Goal: Information Seeking & Learning: Find specific fact

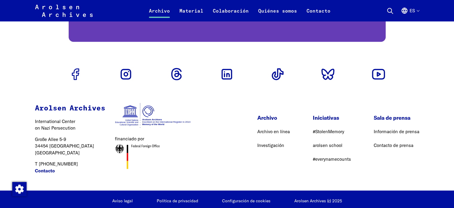
scroll to position [1404, 0]
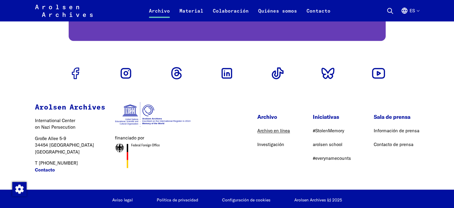
click at [265, 132] on link "Archivo en línea" at bounding box center [273, 131] width 33 height 6
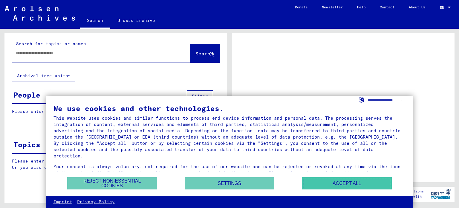
click at [323, 182] on button "Accept all" at bounding box center [347, 183] width 90 height 12
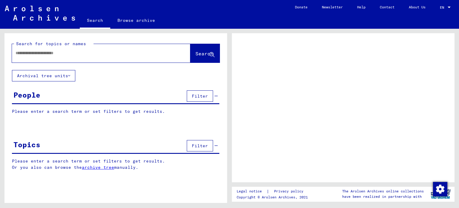
drag, startPoint x: 458, startPoint y: 1, endPoint x: 328, endPoint y: 94, distance: 160.1
click at [328, 94] on div at bounding box center [343, 107] width 223 height 149
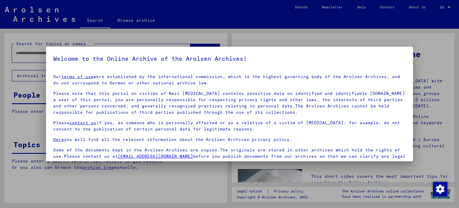
drag, startPoint x: 428, startPoint y: 1, endPoint x: 342, endPoint y: 32, distance: 91.6
click at [342, 32] on div at bounding box center [229, 104] width 459 height 208
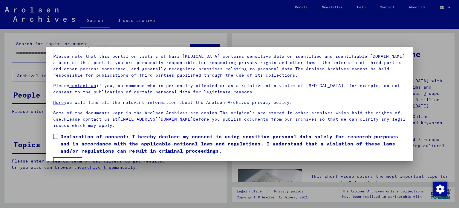
scroll to position [50, 0]
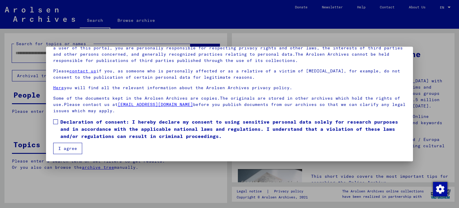
click at [72, 146] on button "I agree" at bounding box center [67, 147] width 29 height 11
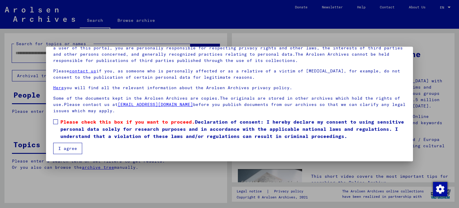
click at [55, 120] on span at bounding box center [55, 121] width 5 height 5
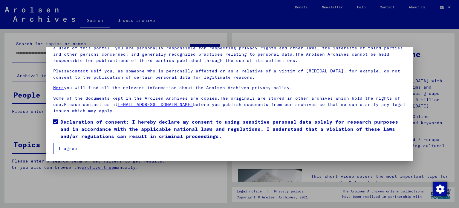
click at [68, 149] on button "I agree" at bounding box center [67, 147] width 29 height 11
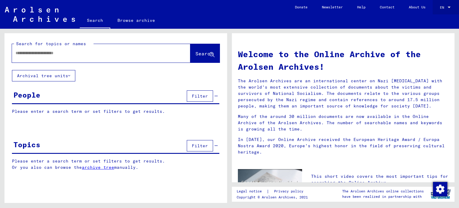
click at [449, 7] on div at bounding box center [448, 7] width 3 height 1
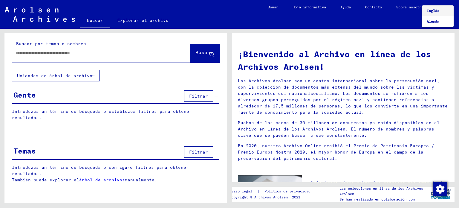
click at [66, 95] on div at bounding box center [229, 104] width 459 height 208
click at [66, 95] on div "Gente Filtrar" at bounding box center [115, 96] width 207 height 15
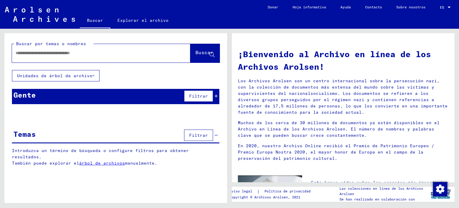
click at [39, 133] on div "Temas Filtrar" at bounding box center [115, 135] width 207 height 15
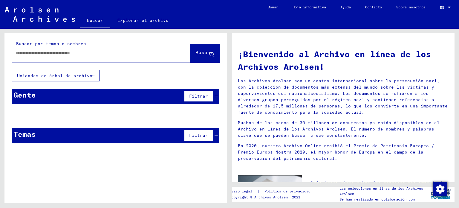
click at [87, 93] on div "Gente Filtrar" at bounding box center [115, 96] width 207 height 15
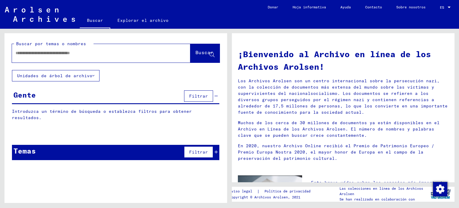
click at [66, 114] on div "Introduzca un término de búsqueda o establezca filtros para obtener resultados.…" at bounding box center [115, 119] width 223 height 22
click at [67, 112] on font "Introduzca un término de búsqueda o establezca filtros para obtener resultados." at bounding box center [102, 114] width 180 height 12
click at [67, 110] on font "Introduzca un término de búsqueda o establezca filtros para obtener resultados." at bounding box center [102, 114] width 180 height 12
click at [71, 99] on div "Gente Filtrar" at bounding box center [115, 96] width 207 height 15
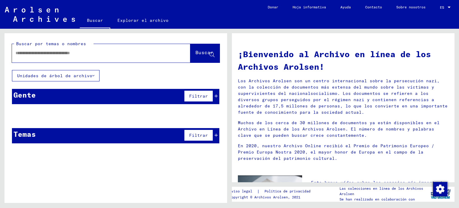
click at [39, 53] on input "text" at bounding box center [94, 53] width 157 height 6
type input "***"
click at [195, 53] on font "Buscar" at bounding box center [204, 52] width 18 height 6
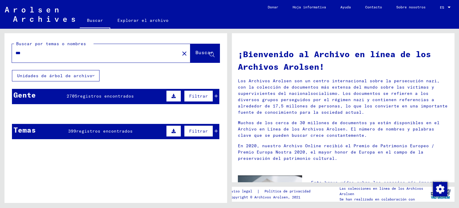
click at [171, 94] on icon at bounding box center [173, 96] width 4 height 4
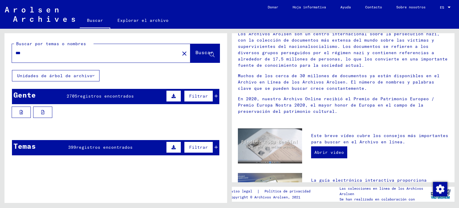
scroll to position [60, 0]
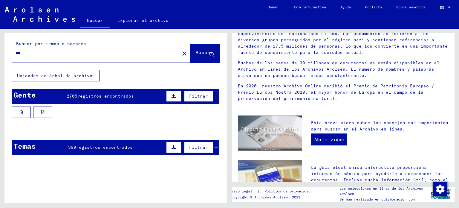
click at [93, 94] on font "​​registros encontrados" at bounding box center [105, 95] width 56 height 5
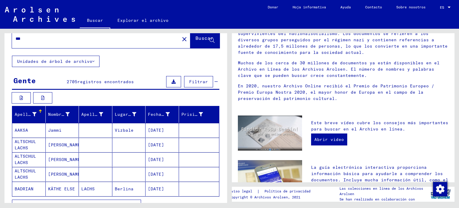
scroll to position [0, 0]
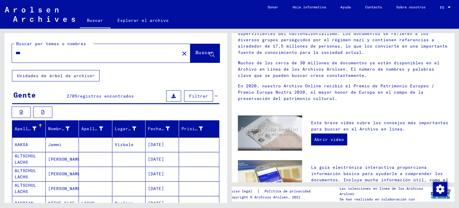
click at [90, 77] on button "Unidades de árbol de archivo" at bounding box center [56, 75] width 88 height 11
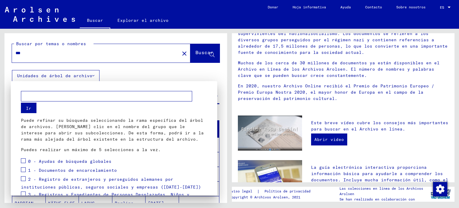
click at [131, 71] on div at bounding box center [229, 104] width 459 height 208
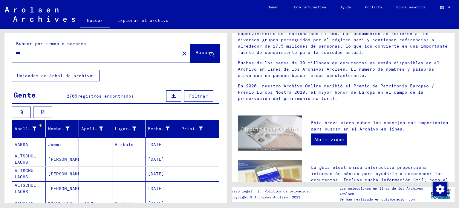
click at [87, 94] on font "​​registros encontrados" at bounding box center [105, 95] width 56 height 5
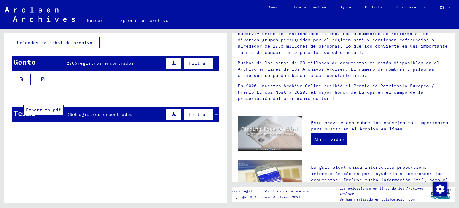
scroll to position [60, 0]
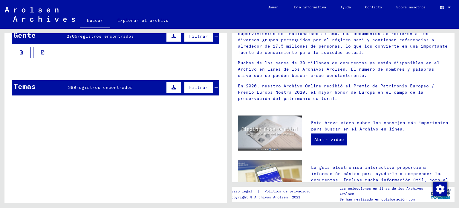
click at [39, 89] on mat-cell "AAKSA" at bounding box center [28, 84] width 33 height 14
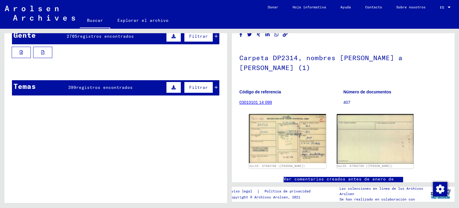
scroll to position [60, 0]
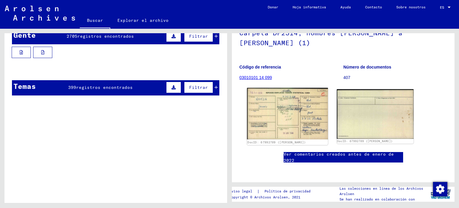
click at [277, 104] on img at bounding box center [287, 113] width 81 height 51
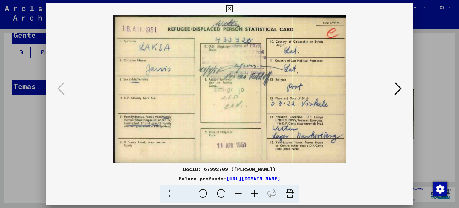
click at [399, 88] on icon at bounding box center [397, 88] width 7 height 14
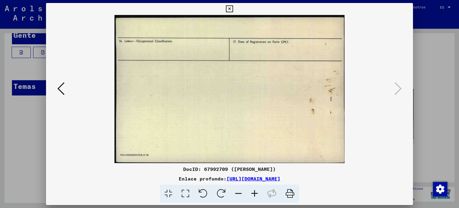
click at [59, 87] on icon at bounding box center [60, 88] width 7 height 14
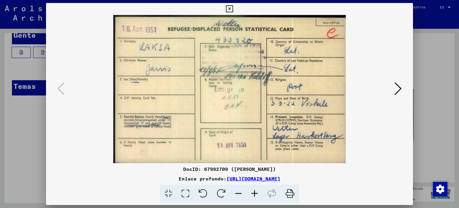
click at [402, 88] on button at bounding box center [397, 88] width 11 height 17
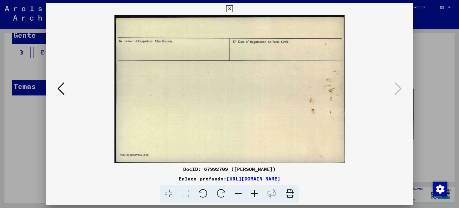
click at [430, 70] on div at bounding box center [229, 104] width 459 height 208
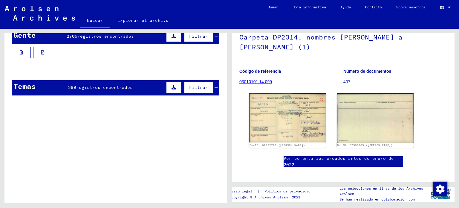
scroll to position [33, 0]
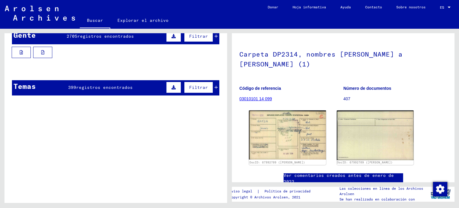
click at [357, 57] on font "Carpeta DP2314, nombres [PERSON_NAME] a [PERSON_NAME] (1)" at bounding box center [320, 59] width 163 height 18
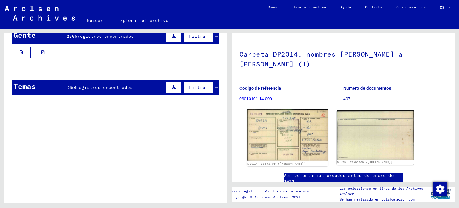
click at [291, 114] on img at bounding box center [287, 134] width 81 height 51
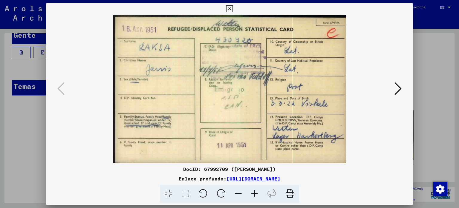
click at [27, 113] on div at bounding box center [229, 104] width 459 height 208
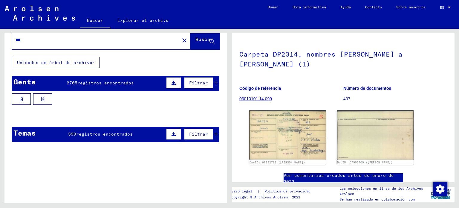
scroll to position [0, 0]
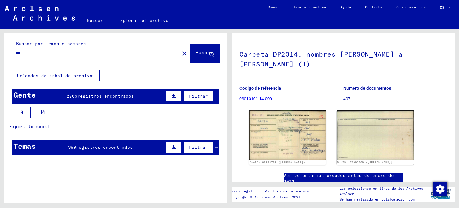
click at [26, 110] on button at bounding box center [21, 111] width 19 height 11
click at [146, 95] on div "Gente 2705 ​​registros encontrados Filtrar" at bounding box center [115, 96] width 207 height 15
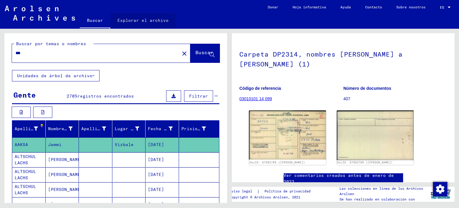
click at [152, 21] on font "Explorar el archivo" at bounding box center [142, 20] width 51 height 5
click at [140, 49] on div "***" at bounding box center [94, 52] width 164 height 13
